Goal: Communication & Community: Answer question/provide support

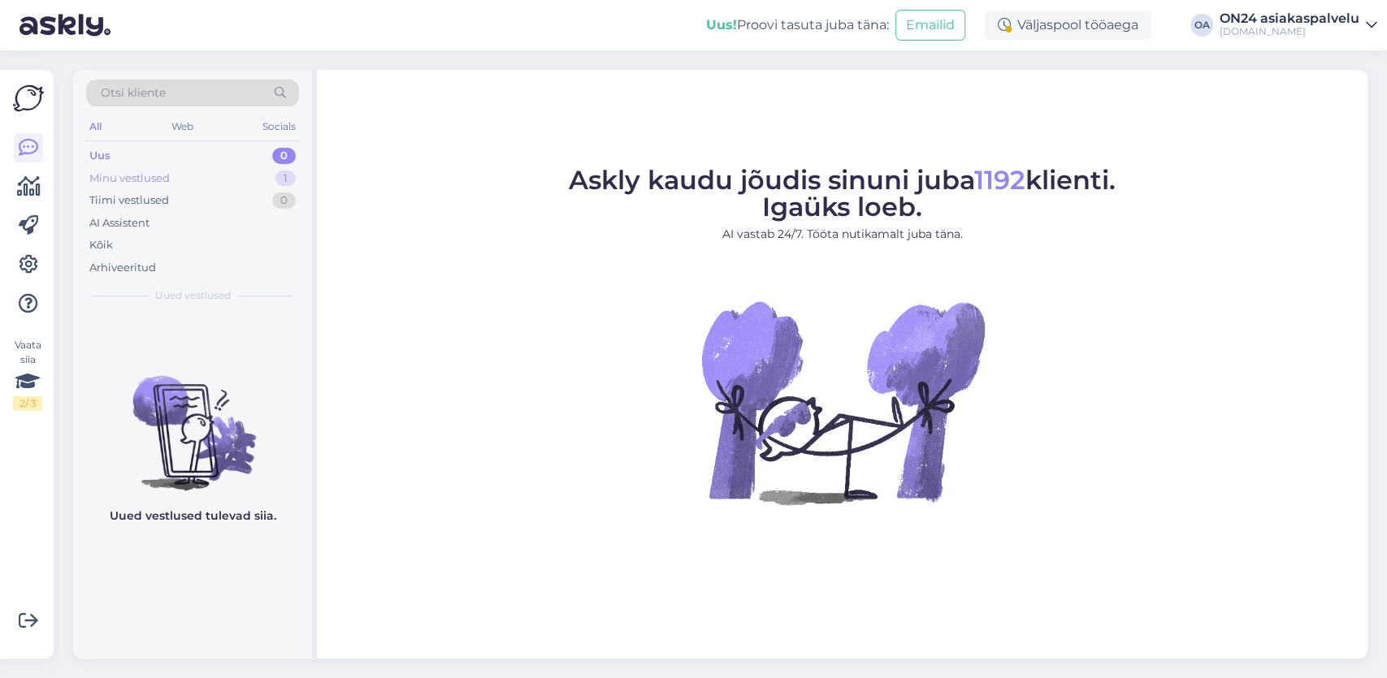
click at [141, 176] on div "Minu vestlused" at bounding box center [129, 179] width 80 height 16
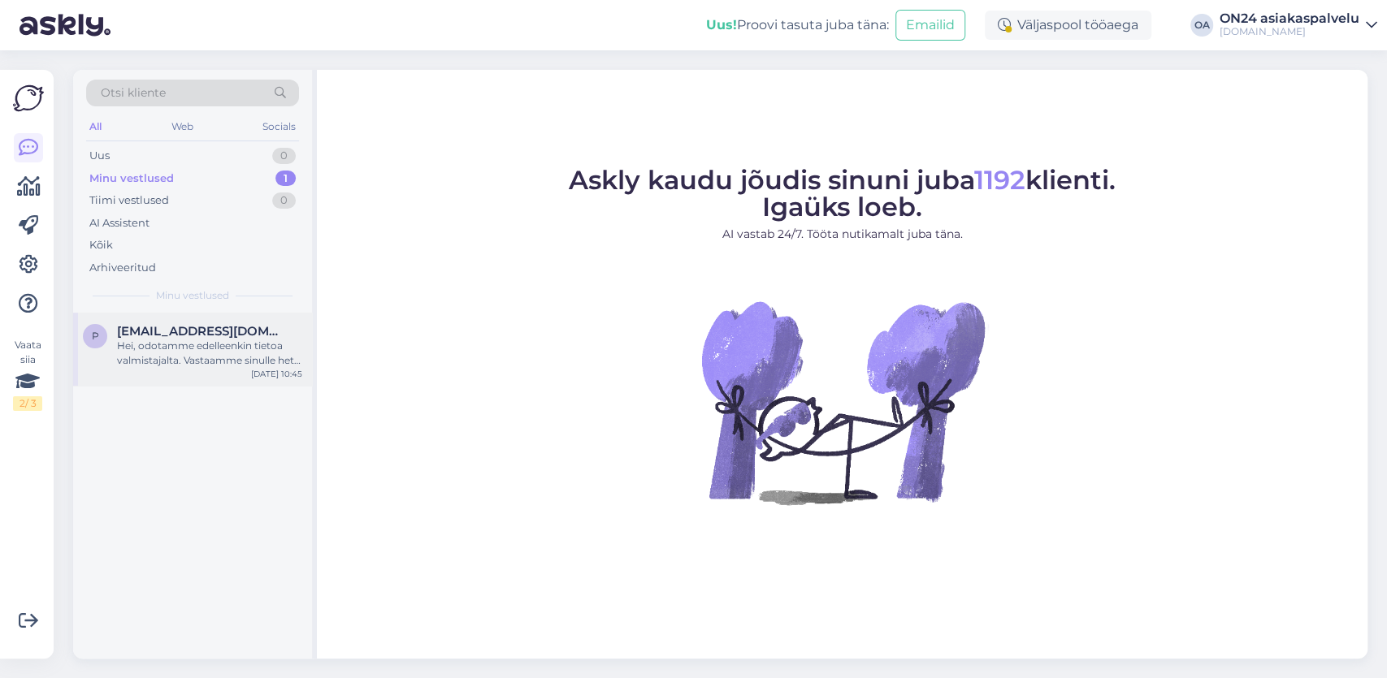
click at [149, 334] on span "[EMAIL_ADDRESS][DOMAIN_NAME]" at bounding box center [201, 331] width 169 height 15
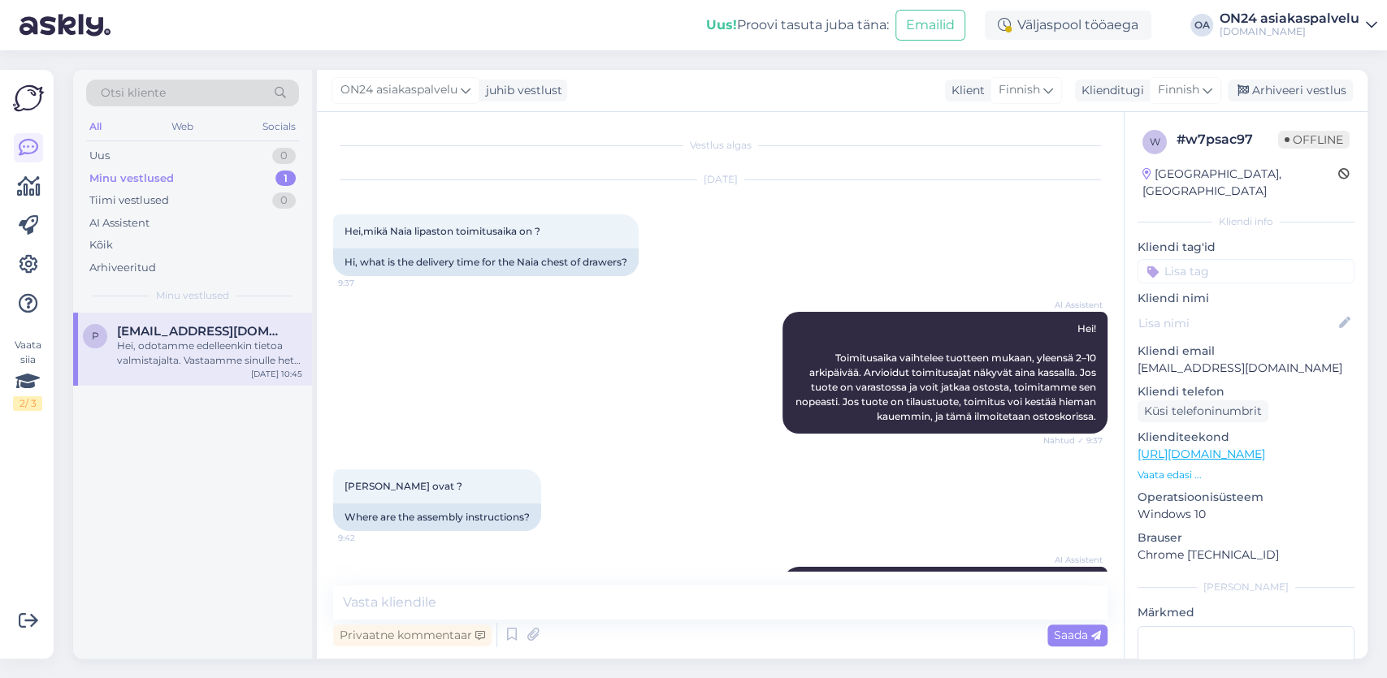
scroll to position [5908, 0]
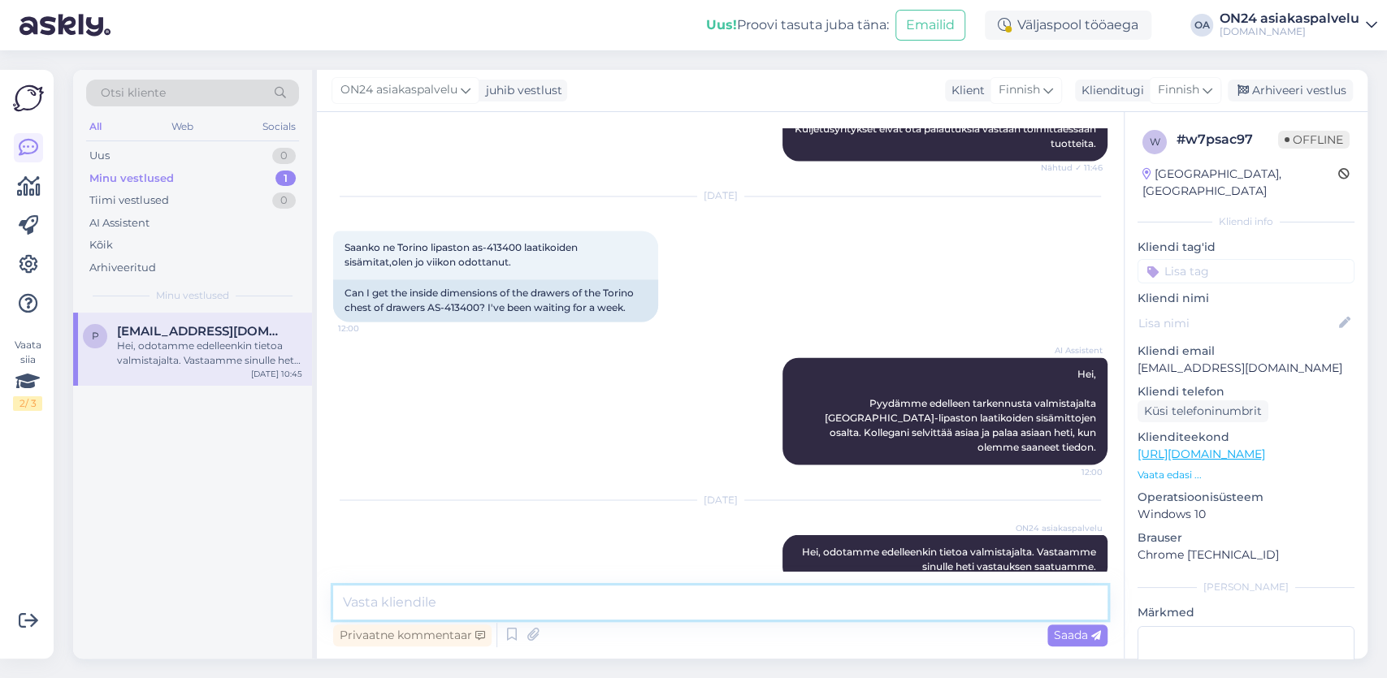
click at [371, 604] on textarea at bounding box center [720, 603] width 774 height 34
paste textarea "U 32x51 cm"
drag, startPoint x: 489, startPoint y: 230, endPoint x: 522, endPoint y: 230, distance: 33.3
click at [522, 241] on span "Saanko ne Torino lipaston as-413400 laatikoiden sisämitat,olen jo viikon odotta…" at bounding box center [462, 254] width 236 height 27
copy span "413400"
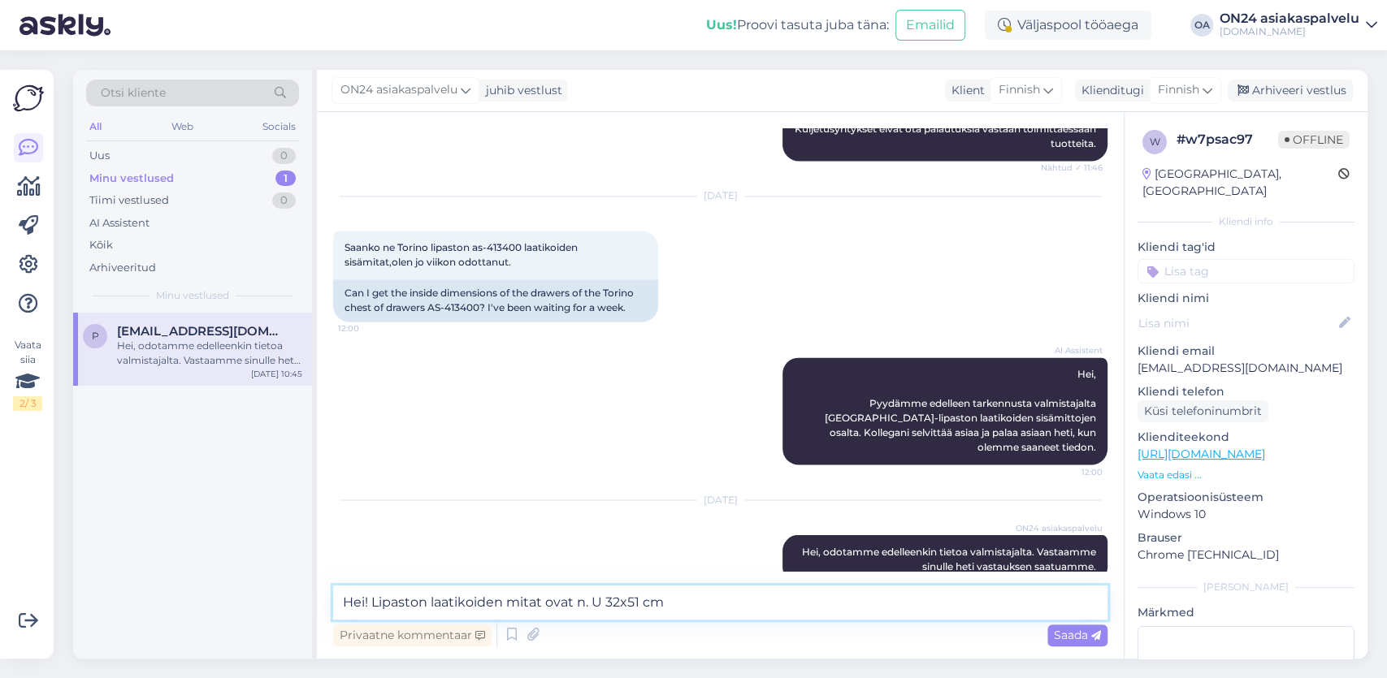
click at [698, 602] on textarea "Hei! Lipaston laatikoiden mitat ovat n. U 32x51 cm" at bounding box center [720, 603] width 774 height 34
paste textarea "[URL][DOMAIN_NAME]"
type textarea "Hei! Lipaston laatikoiden mitat ovat n. U 32x51 cm. Tervetuloa ostoksille! [URL…"
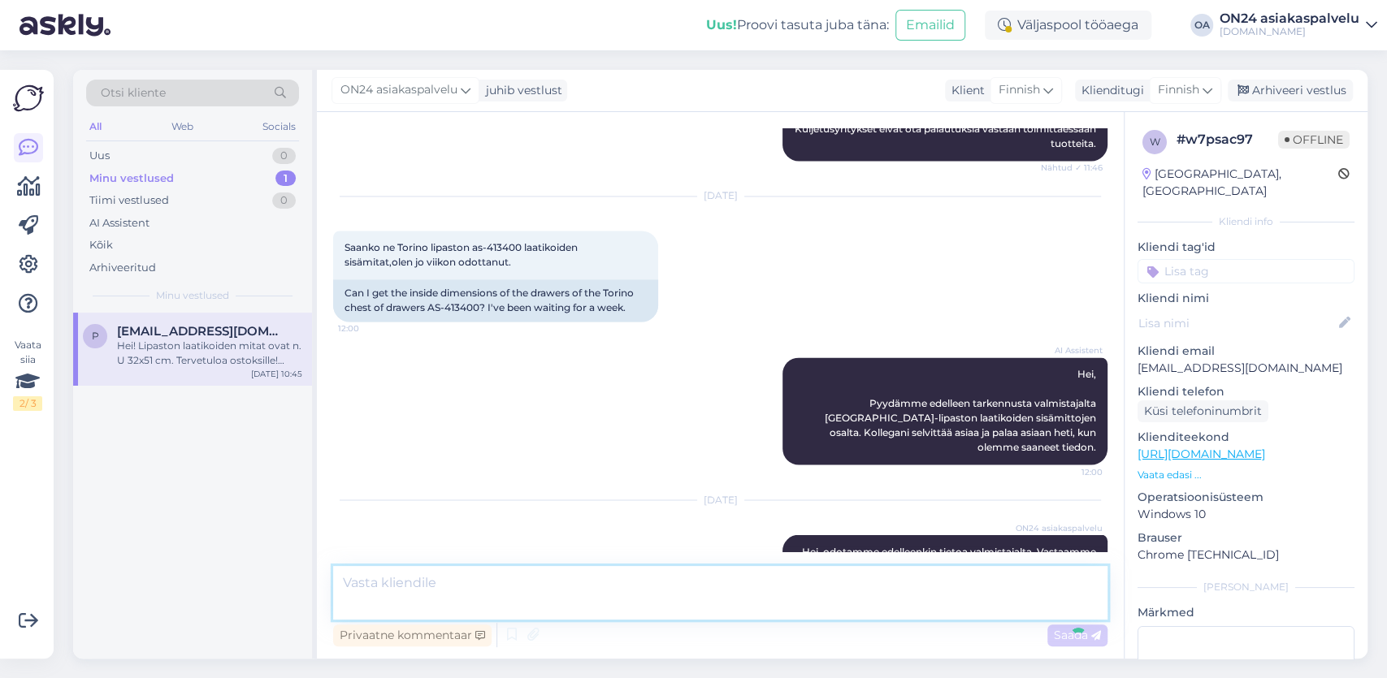
scroll to position [6041, 0]
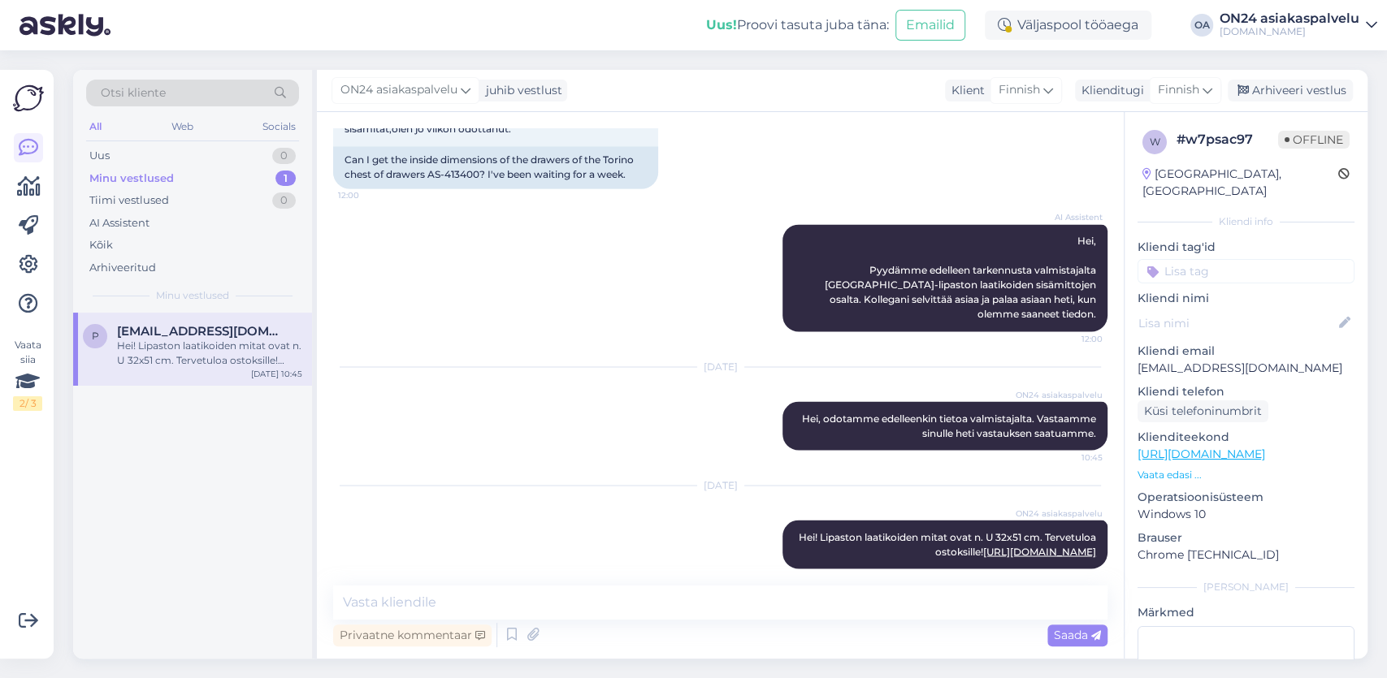
click at [123, 341] on div "Hei! Lipaston laatikoiden mitat ovat n. U 32x51 cm. Tervetuloa ostoksille! [URL…" at bounding box center [209, 353] width 185 height 29
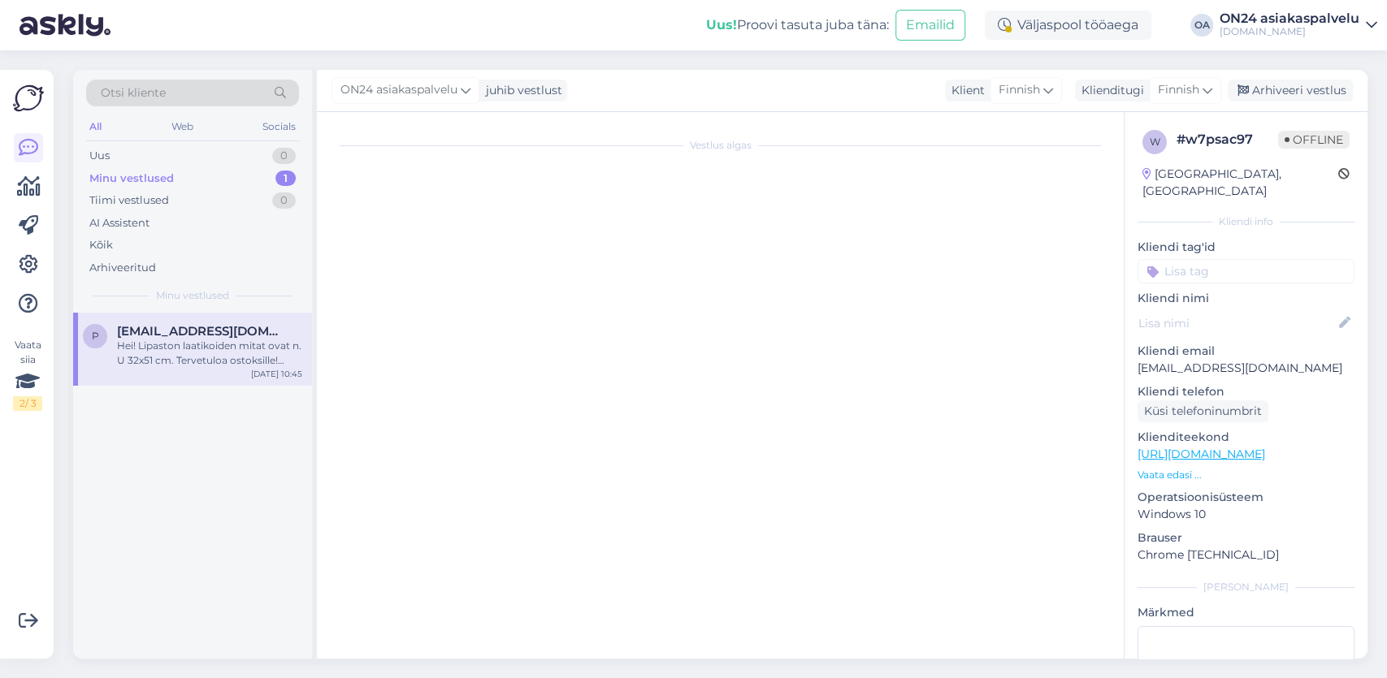
scroll to position [0, 0]
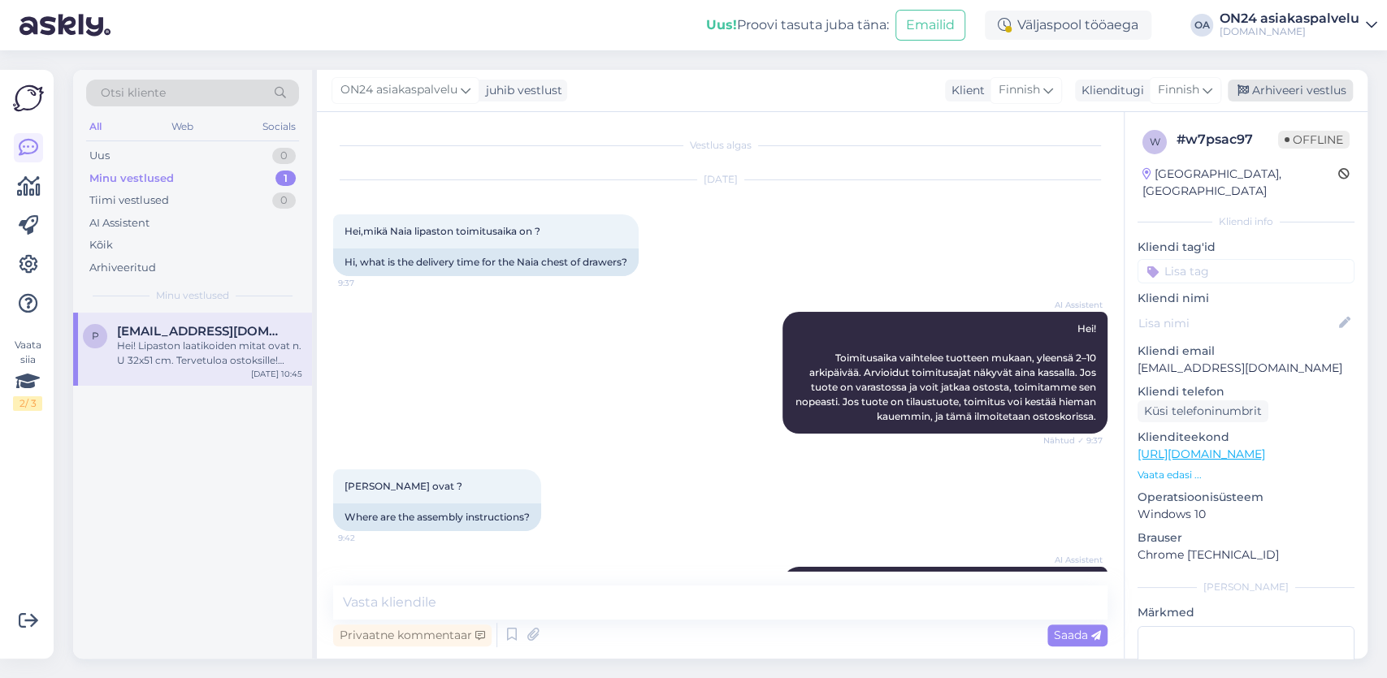
click at [1317, 90] on div "Arhiveeri vestlus" at bounding box center [1289, 91] width 125 height 22
